Goal: Use online tool/utility: Utilize a website feature to perform a specific function

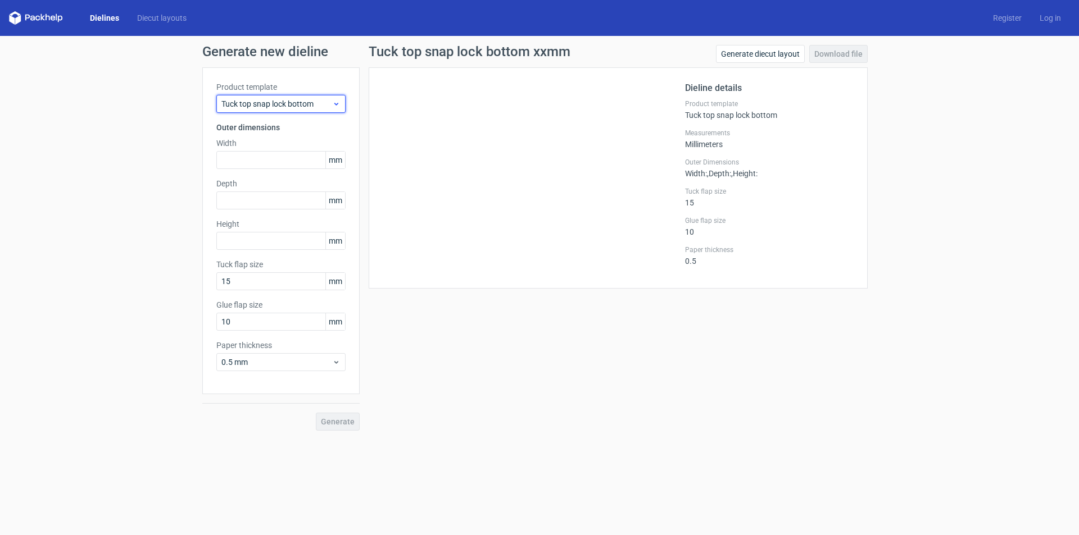
click at [303, 112] on div "Tuck top snap lock bottom" at bounding box center [280, 104] width 129 height 18
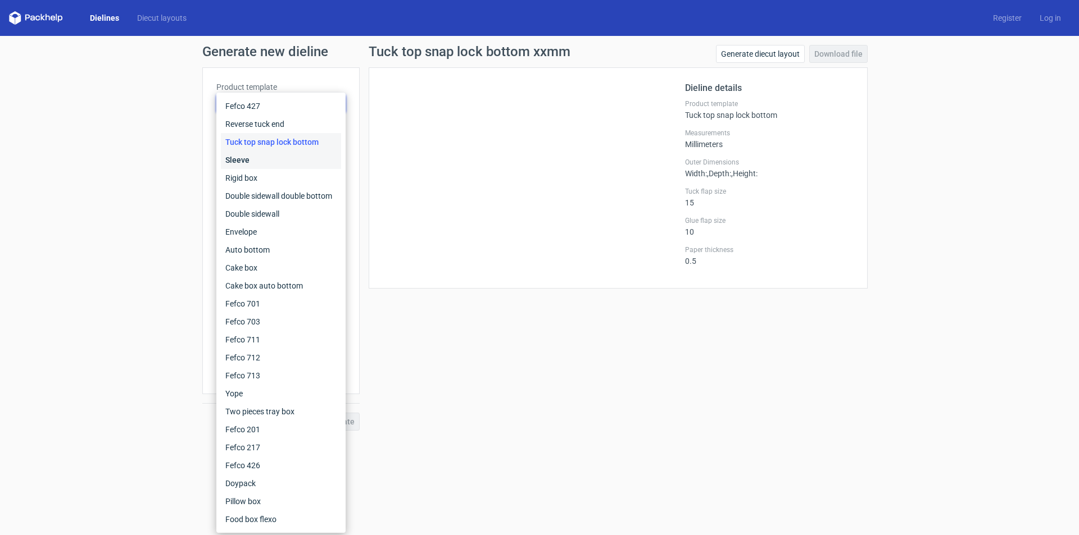
click at [250, 155] on div "Sleeve" at bounding box center [281, 160] width 120 height 18
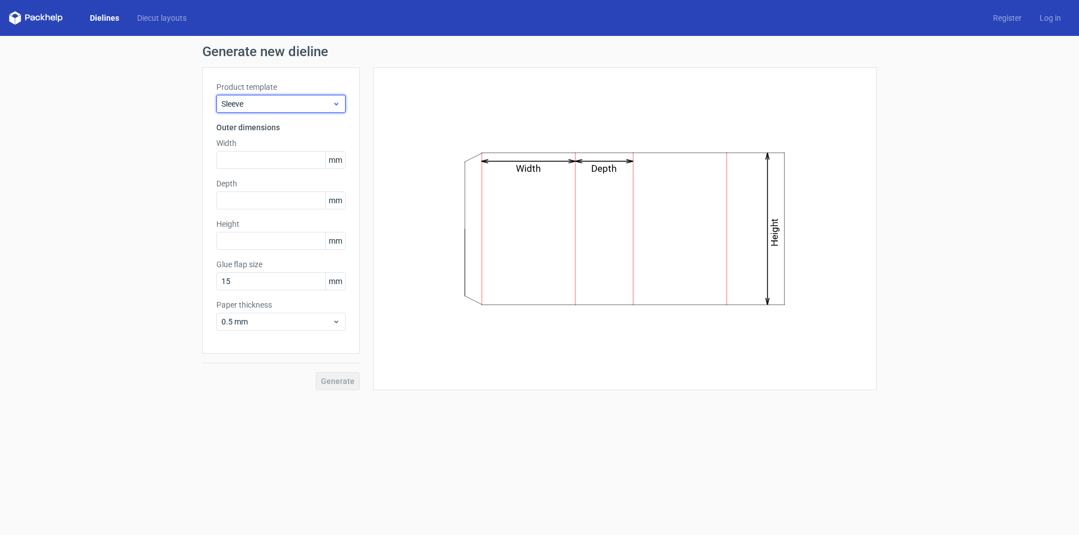
click at [290, 110] on div "Sleeve" at bounding box center [280, 104] width 129 height 18
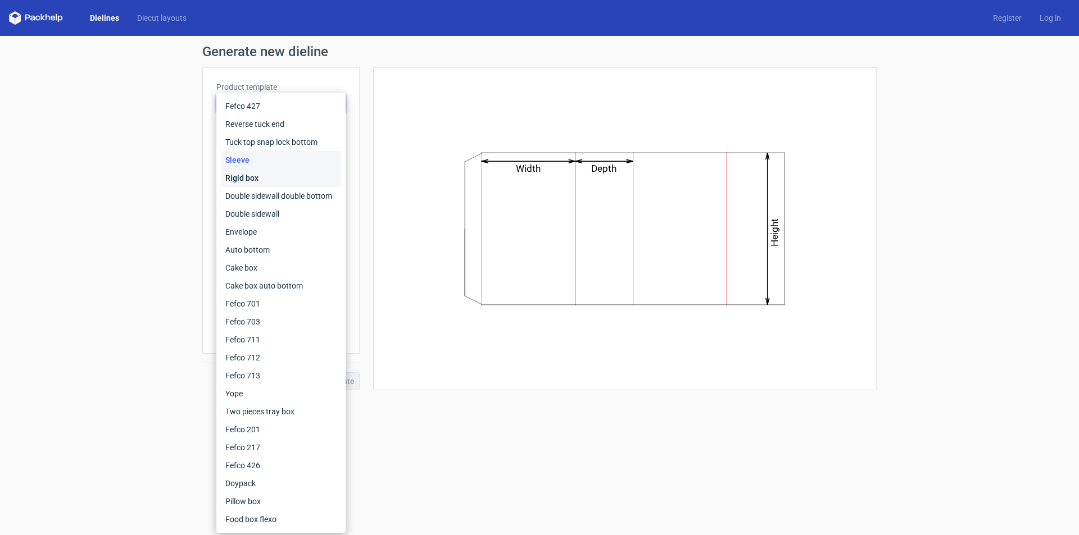
click at [281, 180] on div "Rigid box" at bounding box center [281, 178] width 120 height 18
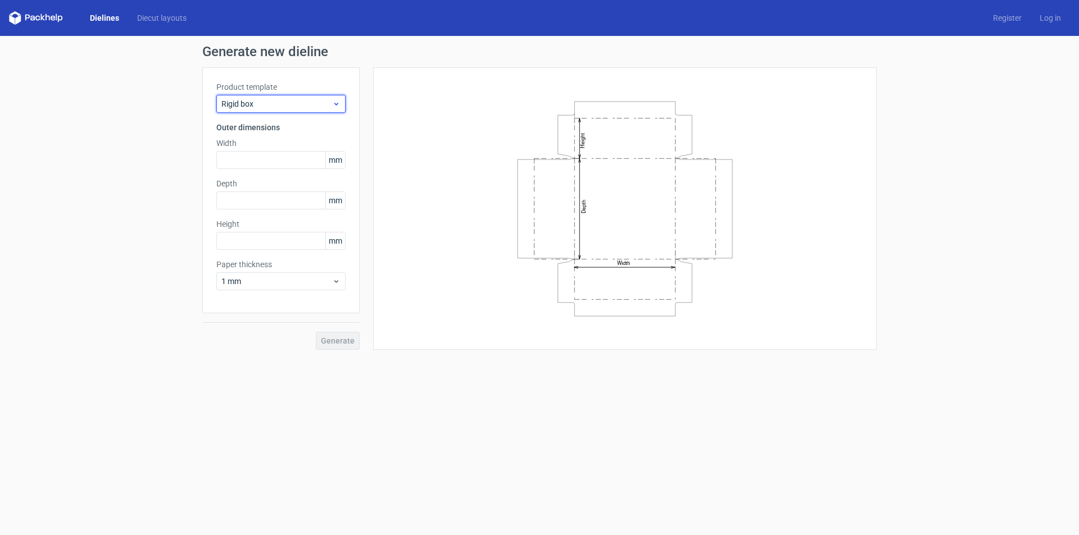
click at [296, 108] on span "Rigid box" at bounding box center [276, 103] width 111 height 11
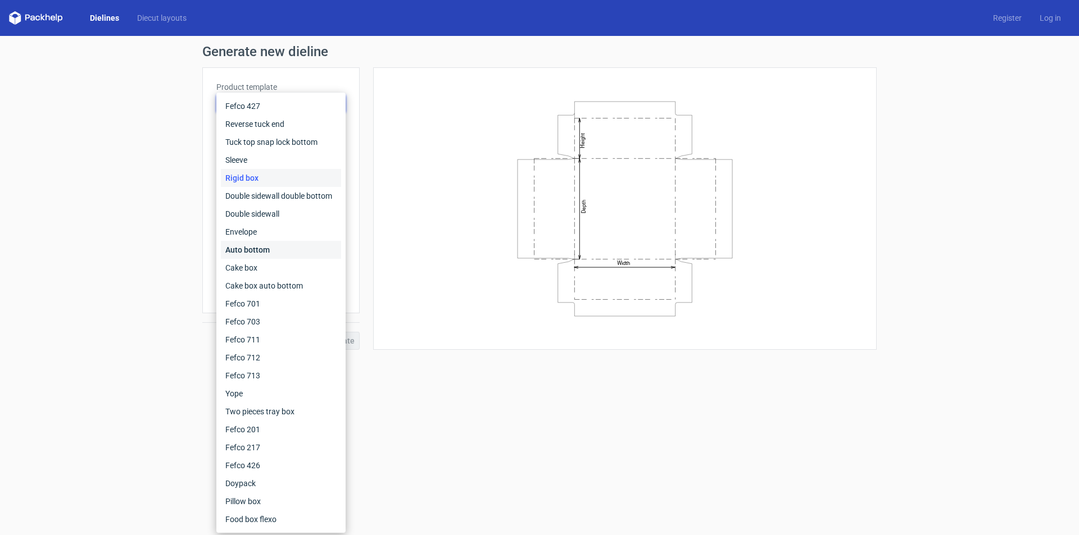
click at [292, 258] on div "Auto bottom" at bounding box center [281, 250] width 120 height 18
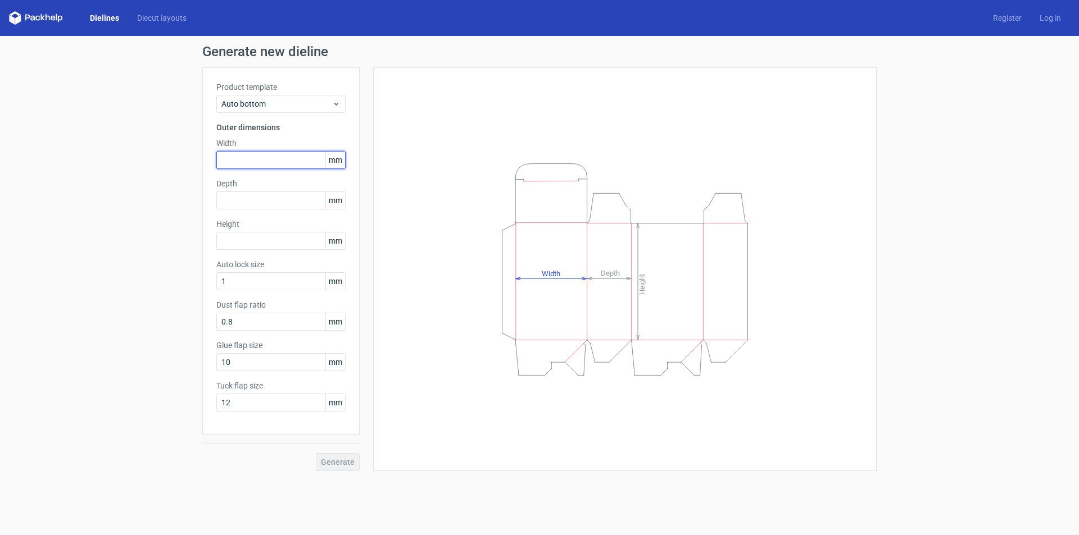
drag, startPoint x: 272, startPoint y: 161, endPoint x: 191, endPoint y: 144, distance: 82.5
click at [195, 147] on div "Generate new dieline Product template Auto bottom Outer dimensions Width mm Dep…" at bounding box center [539, 258] width 1079 height 444
type input "10"
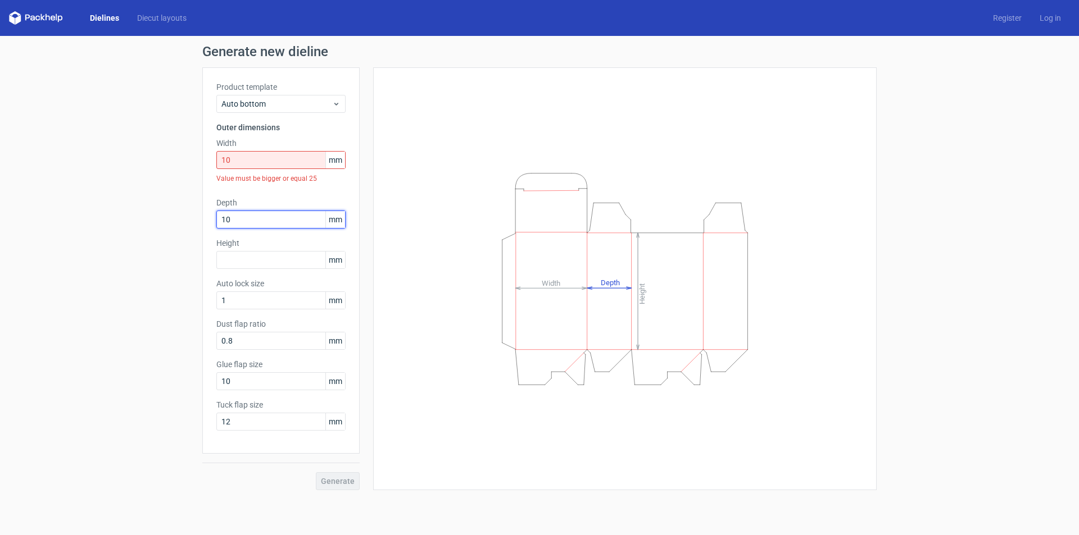
type input "10"
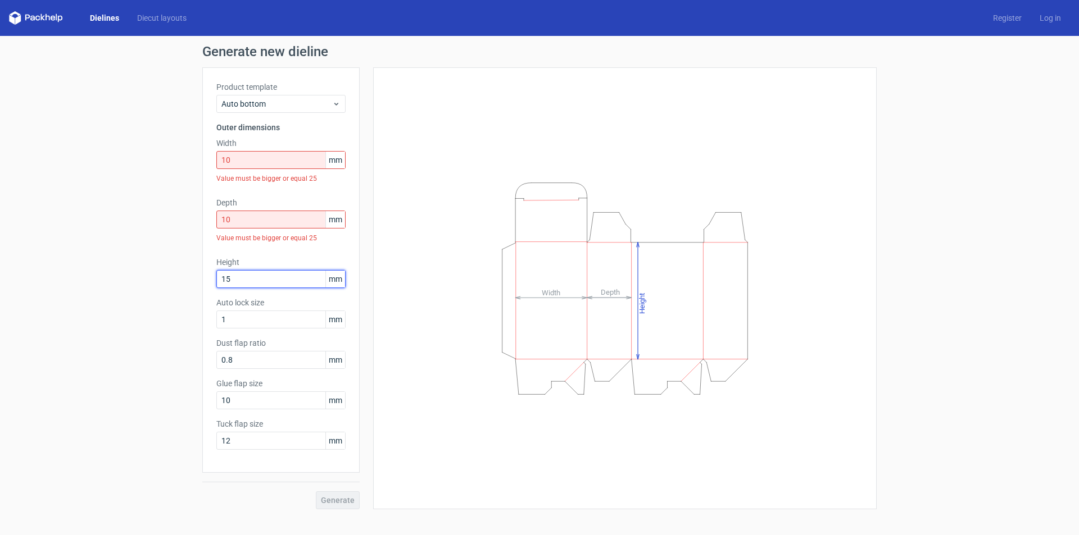
type input "15"
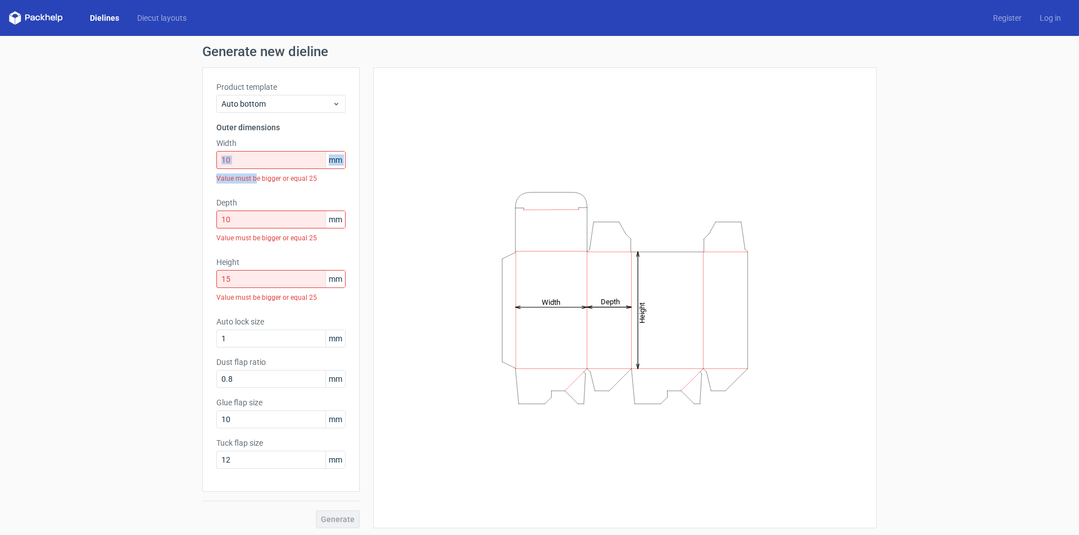
drag, startPoint x: 250, startPoint y: 170, endPoint x: 161, endPoint y: 161, distance: 89.2
click at [161, 161] on div "Generate new dieline Product template Auto bottom Outer dimensions Width 10 mm …" at bounding box center [539, 287] width 1079 height 502
click at [255, 166] on input "10" at bounding box center [280, 160] width 129 height 18
drag, startPoint x: 260, startPoint y: 165, endPoint x: 112, endPoint y: 125, distance: 153.2
click at [113, 128] on div "Generate new dieline Product template Auto bottom Outer dimensions Width 10 mm …" at bounding box center [539, 287] width 1079 height 502
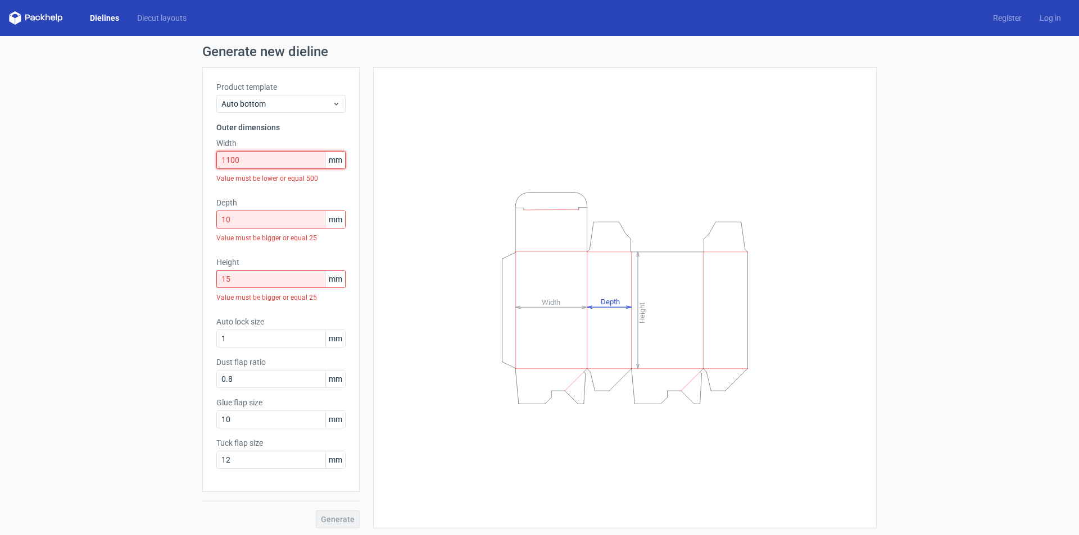
drag, startPoint x: 0, startPoint y: 101, endPoint x: 0, endPoint y: 90, distance: 10.7
click at [0, 74] on div "Generate new dieline Product template Auto bottom Outer dimensions Width 1100 m…" at bounding box center [539, 287] width 1079 height 502
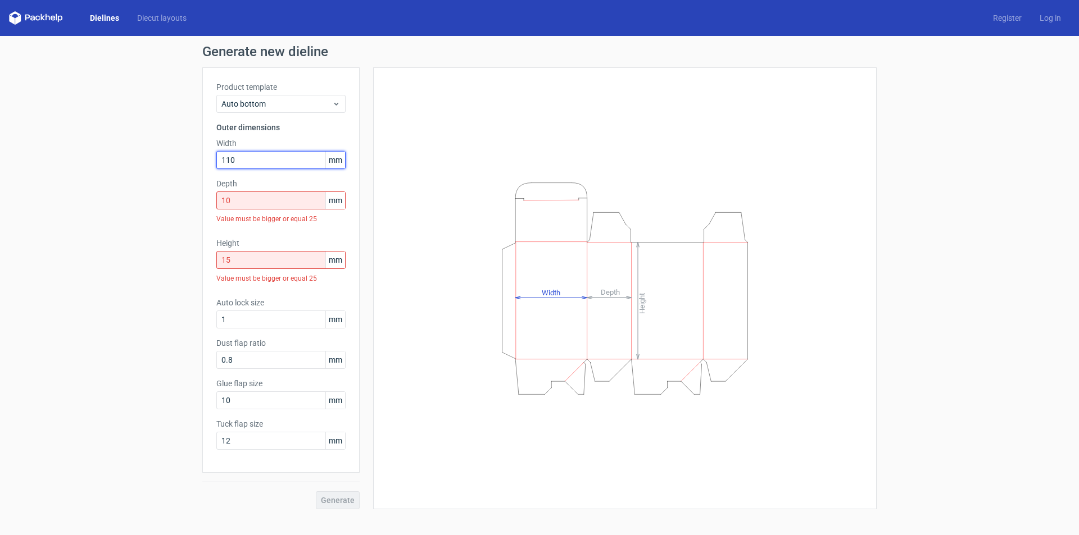
type input "110"
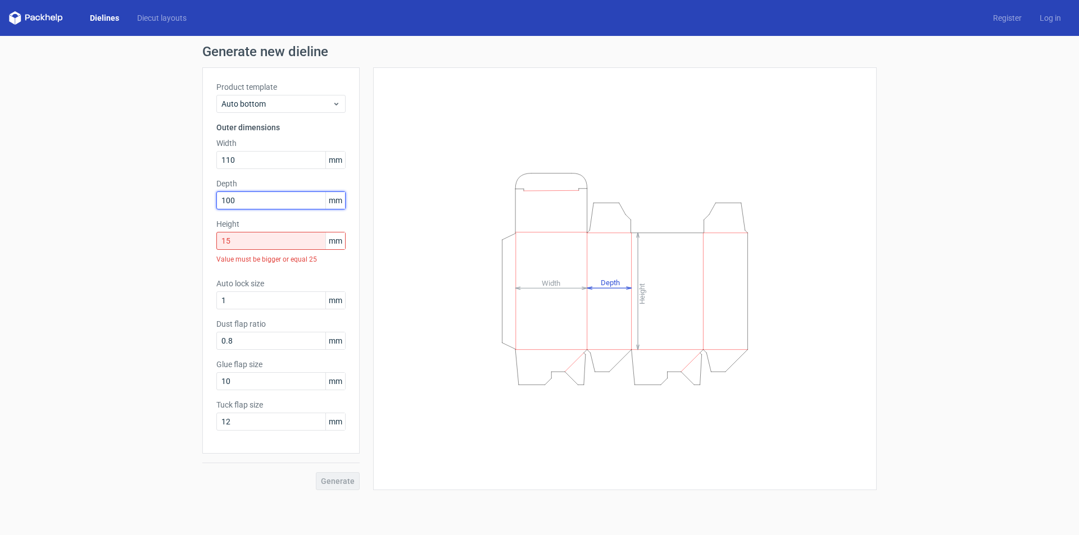
type input "100"
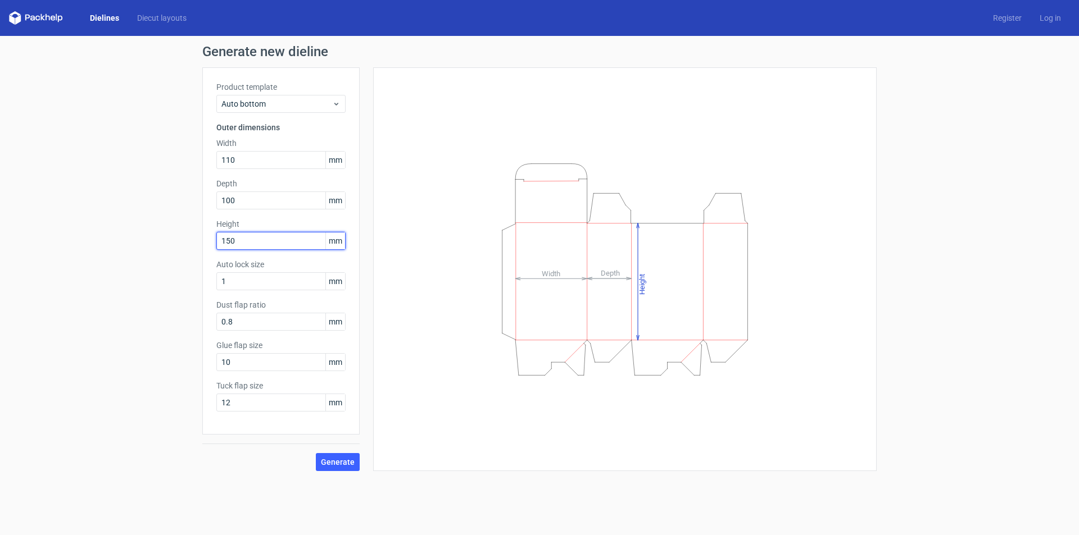
type input "150"
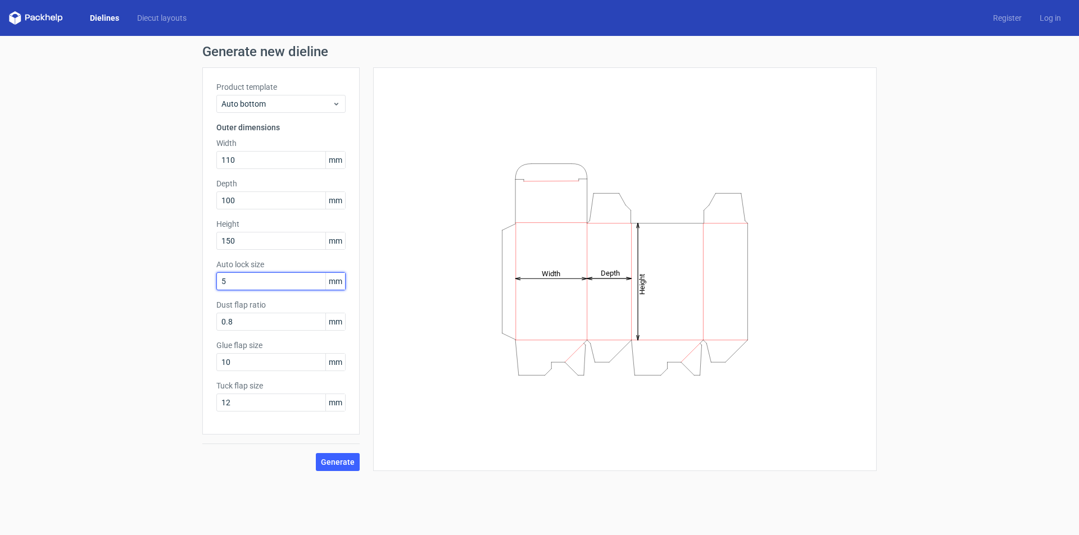
type input "5"
click at [338, 460] on span "Generate" at bounding box center [338, 462] width 34 height 8
